Goal: Information Seeking & Learning: Learn about a topic

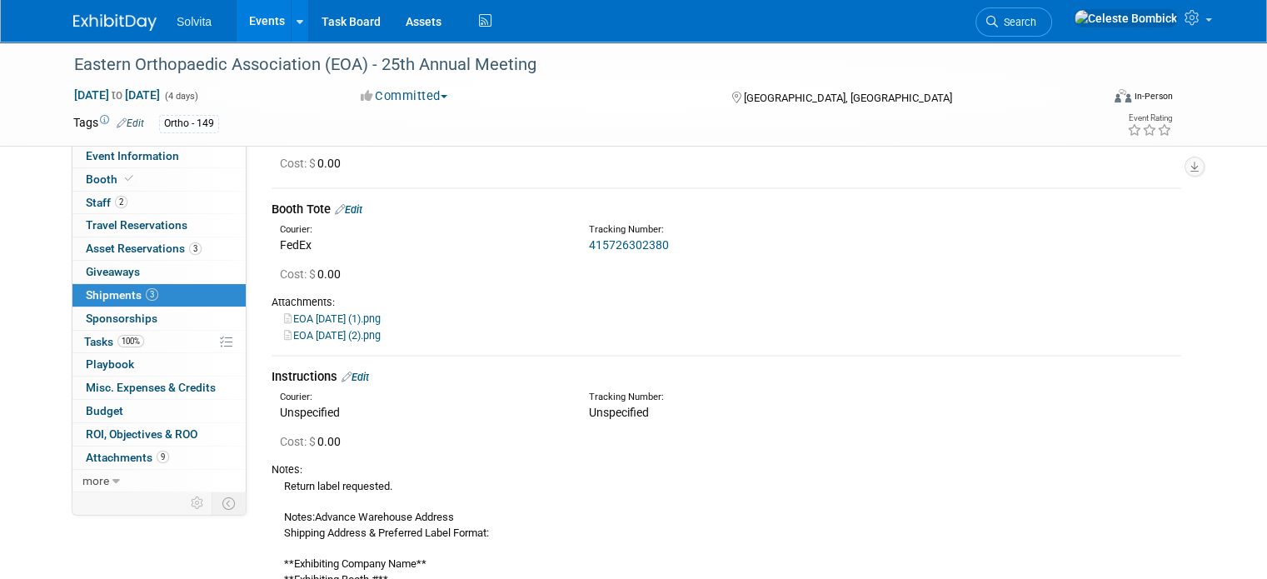
click at [117, 26] on img at bounding box center [114, 22] width 83 height 17
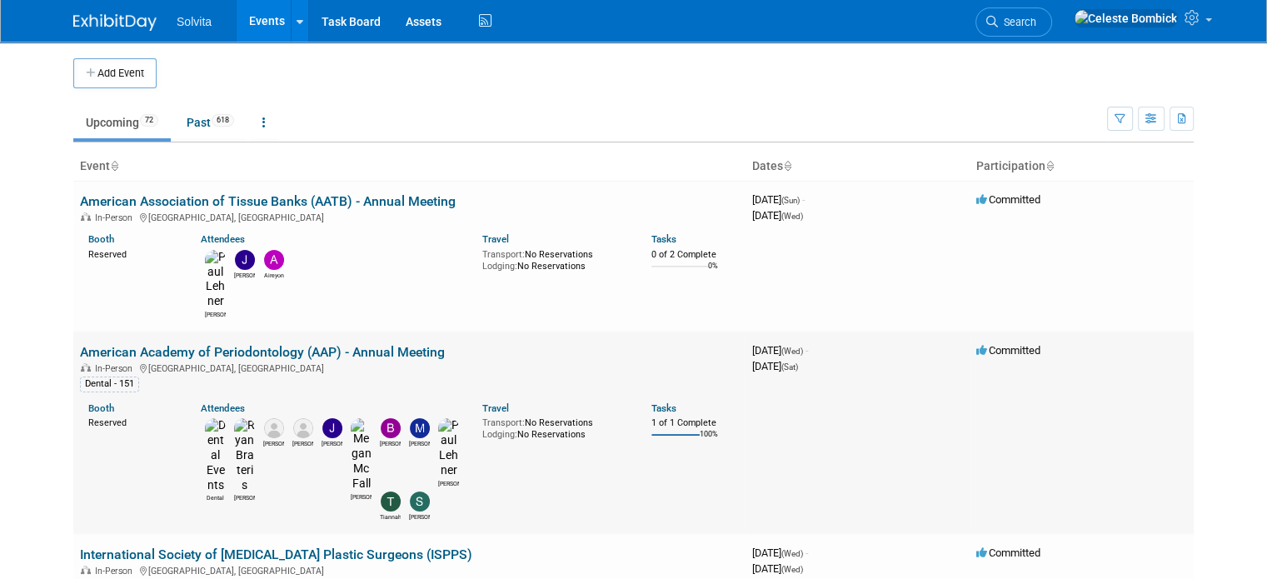
click at [108, 344] on link "American Academy of Periodontology (AAP) - Annual Meeting" at bounding box center [262, 352] width 365 height 16
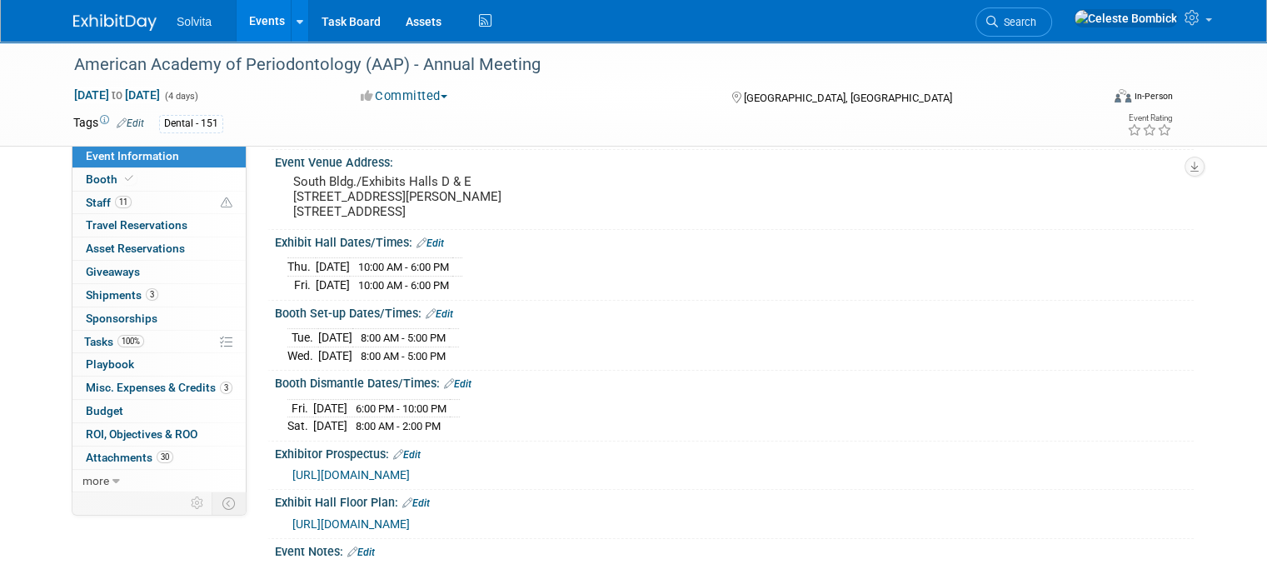
scroll to position [97, 0]
click at [612, 335] on div "Tue. Oct 14, 2025 8:00 AM - 5:00 PM Wed. Oct 15, 2025 8:00 AM - 5:00 PM" at bounding box center [733, 343] width 893 height 40
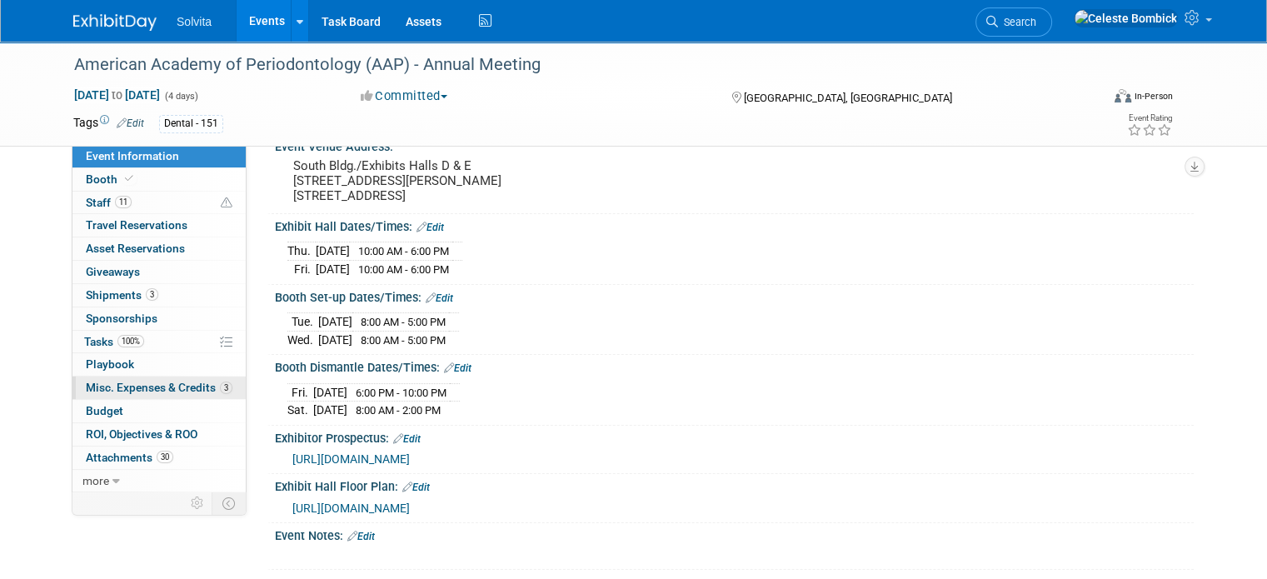
scroll to position [130, 0]
